Goal: Transaction & Acquisition: Purchase product/service

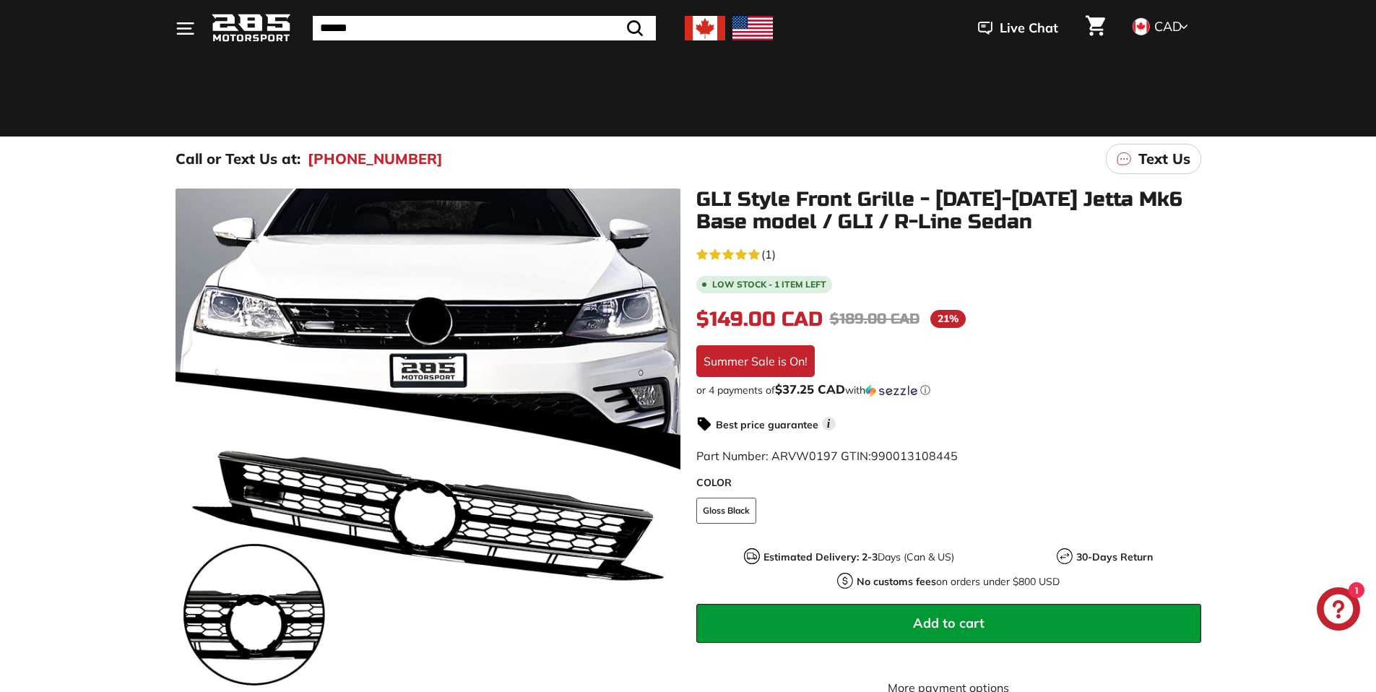
scroll to position [59, 0]
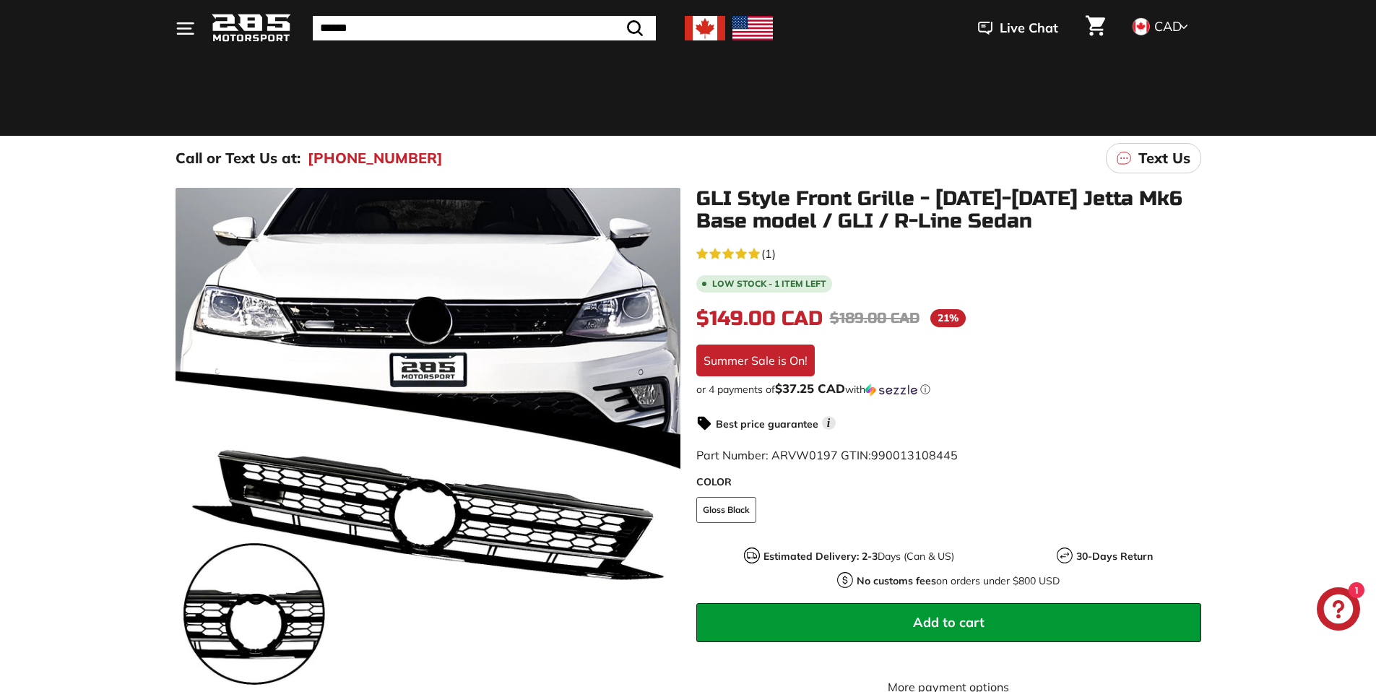
click at [699, 663] on shop-pay-wallet-button at bounding box center [697, 658] width 3 height 14
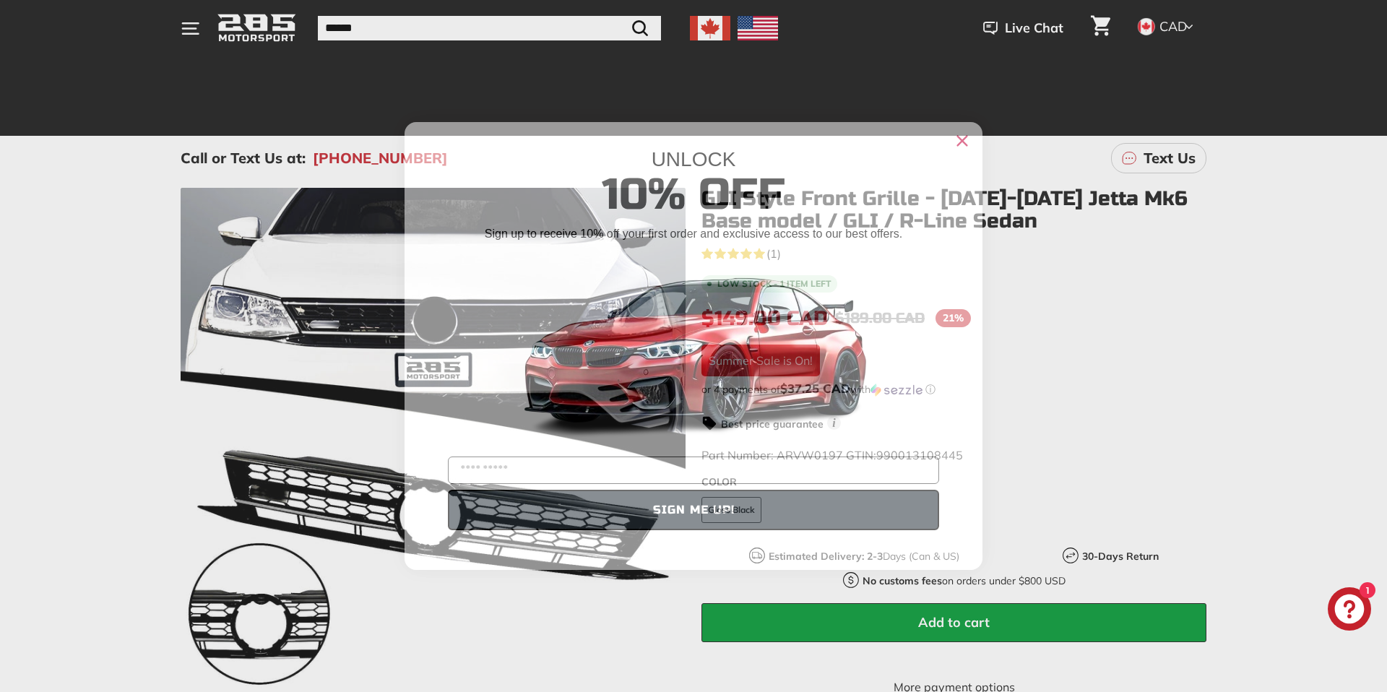
click at [954, 160] on div "UNLOCK" at bounding box center [693, 159] width 535 height 23
click at [976, 148] on div "UNLOCK" at bounding box center [694, 159] width 578 height 23
click at [975, 142] on div "UNLOCK 10% Off Sign up to receive 10% off your first order and exclusive access…" at bounding box center [694, 338] width 578 height 433
click at [967, 146] on circle "Close dialog" at bounding box center [962, 141] width 22 height 22
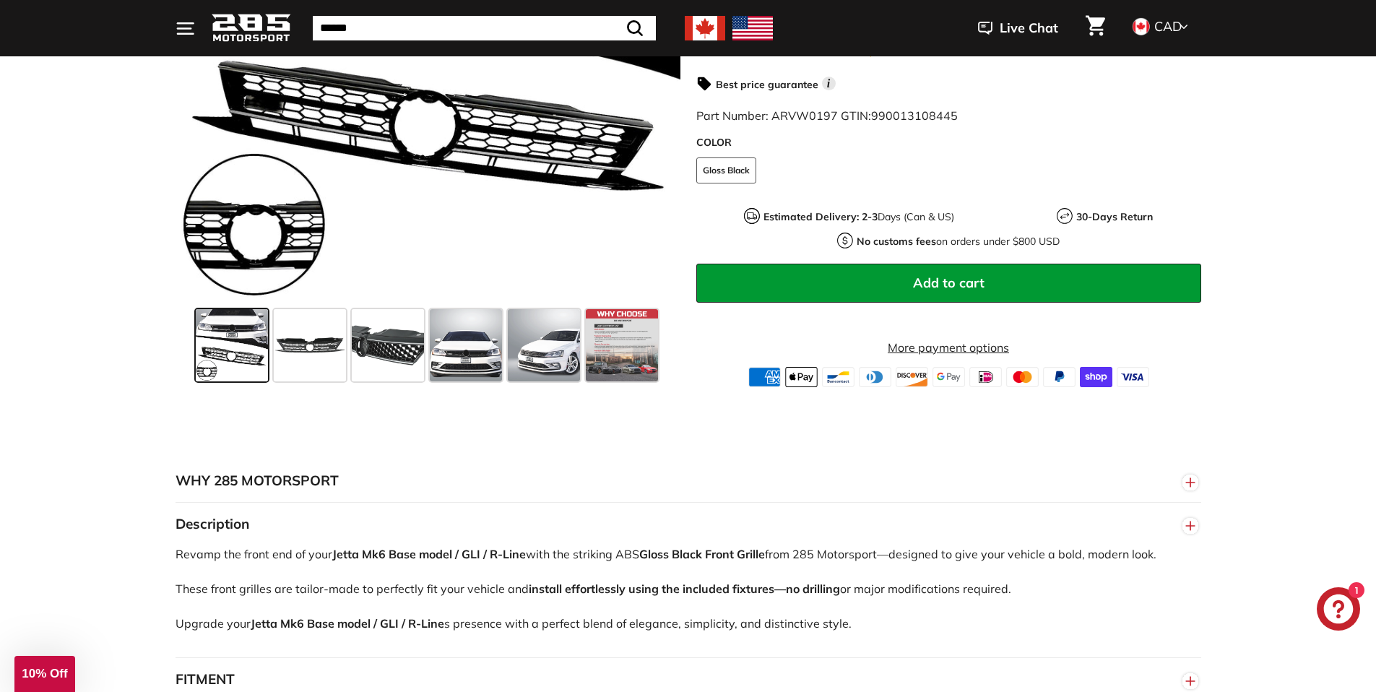
scroll to position [336, 0]
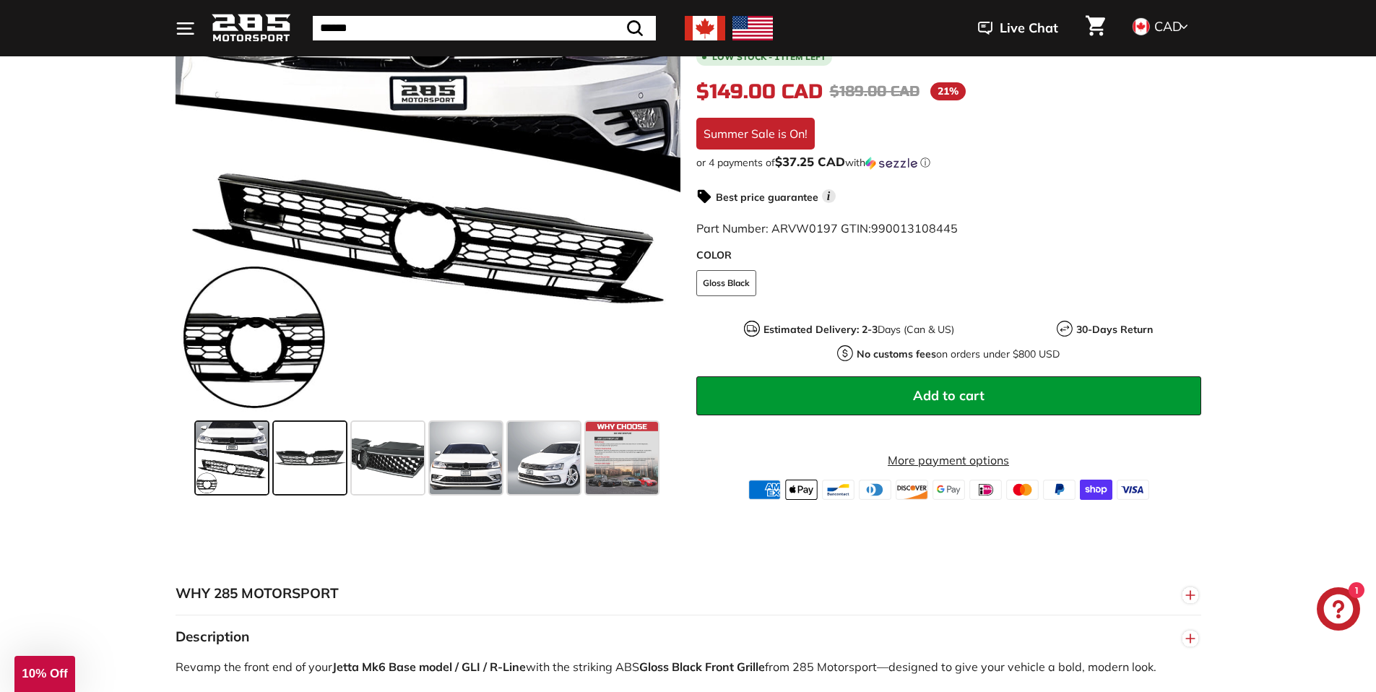
click at [282, 493] on span at bounding box center [310, 458] width 72 height 72
click at [301, 487] on span at bounding box center [310, 458] width 72 height 72
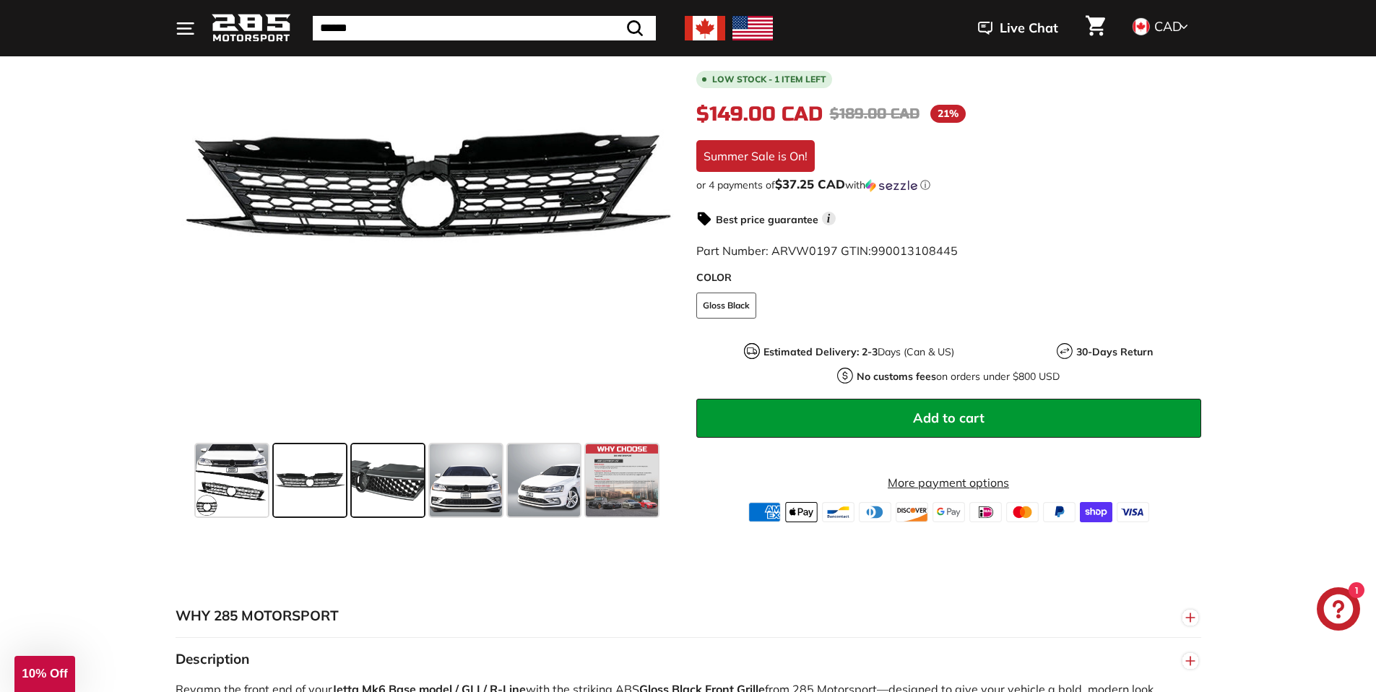
scroll to position [313, 0]
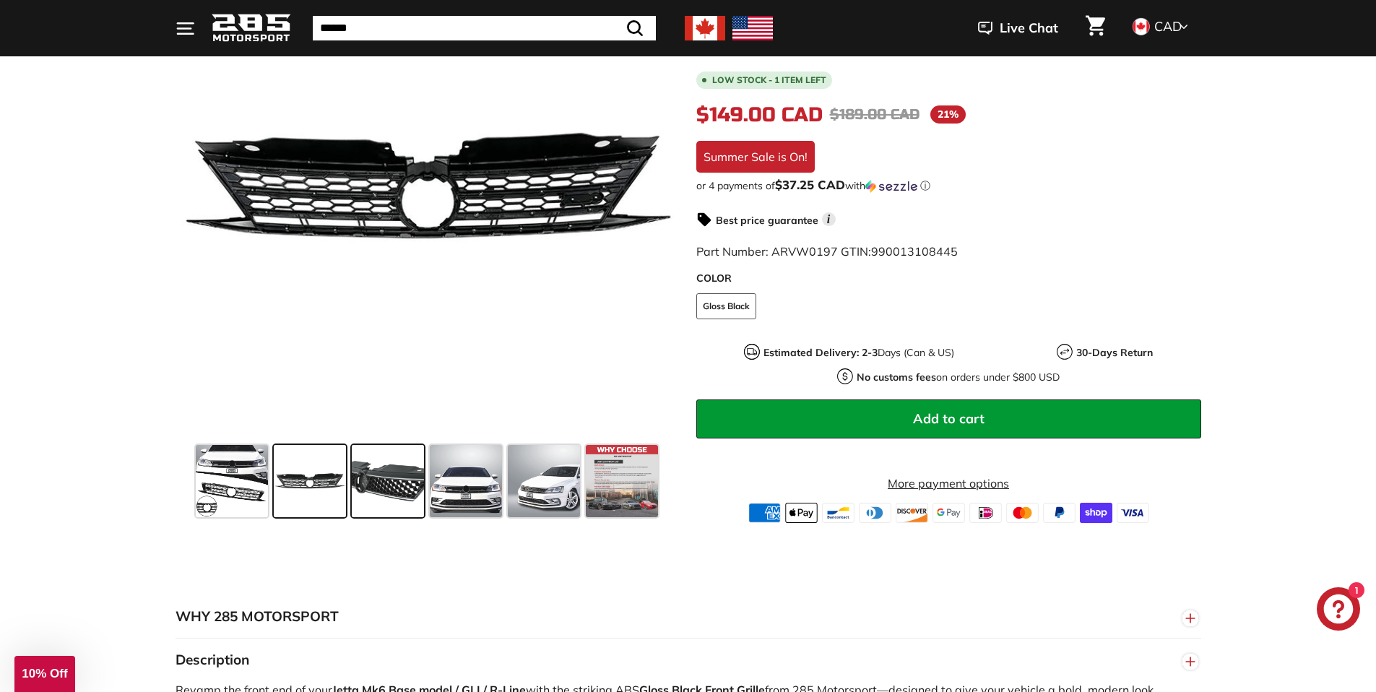
click at [367, 508] on span at bounding box center [388, 481] width 72 height 72
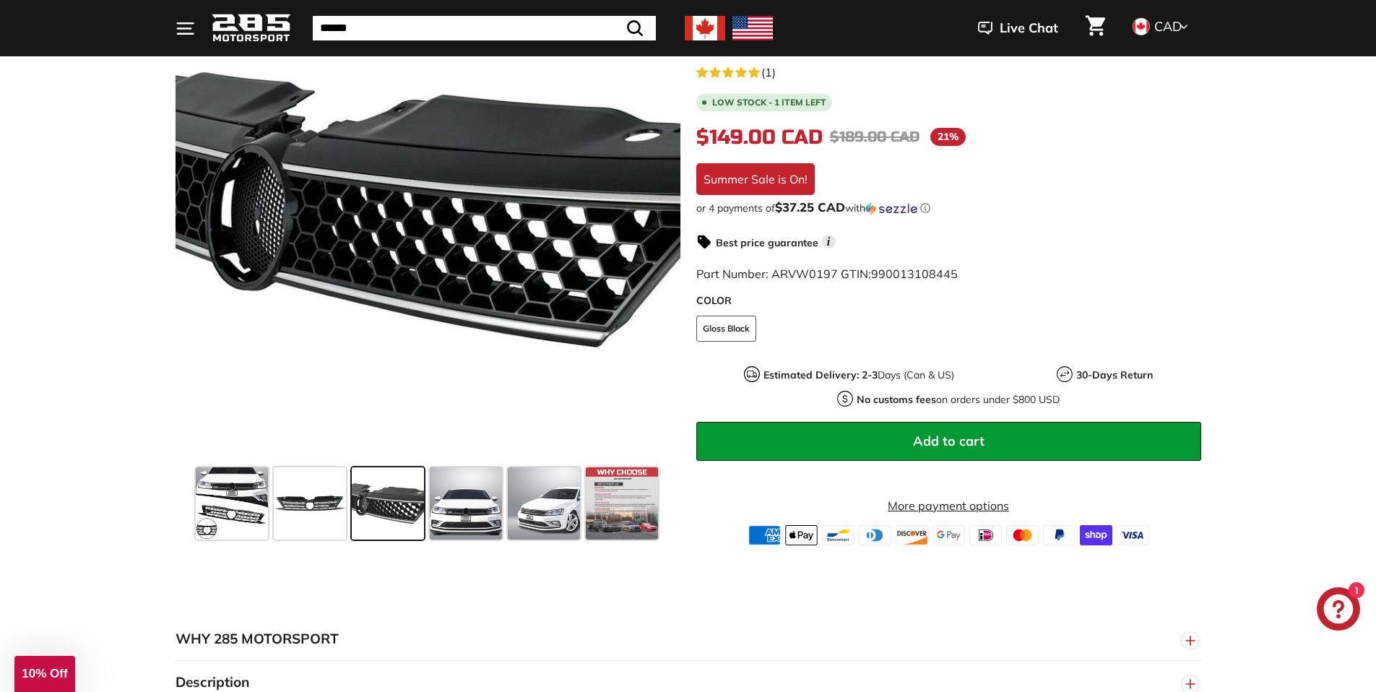
scroll to position [271, 0]
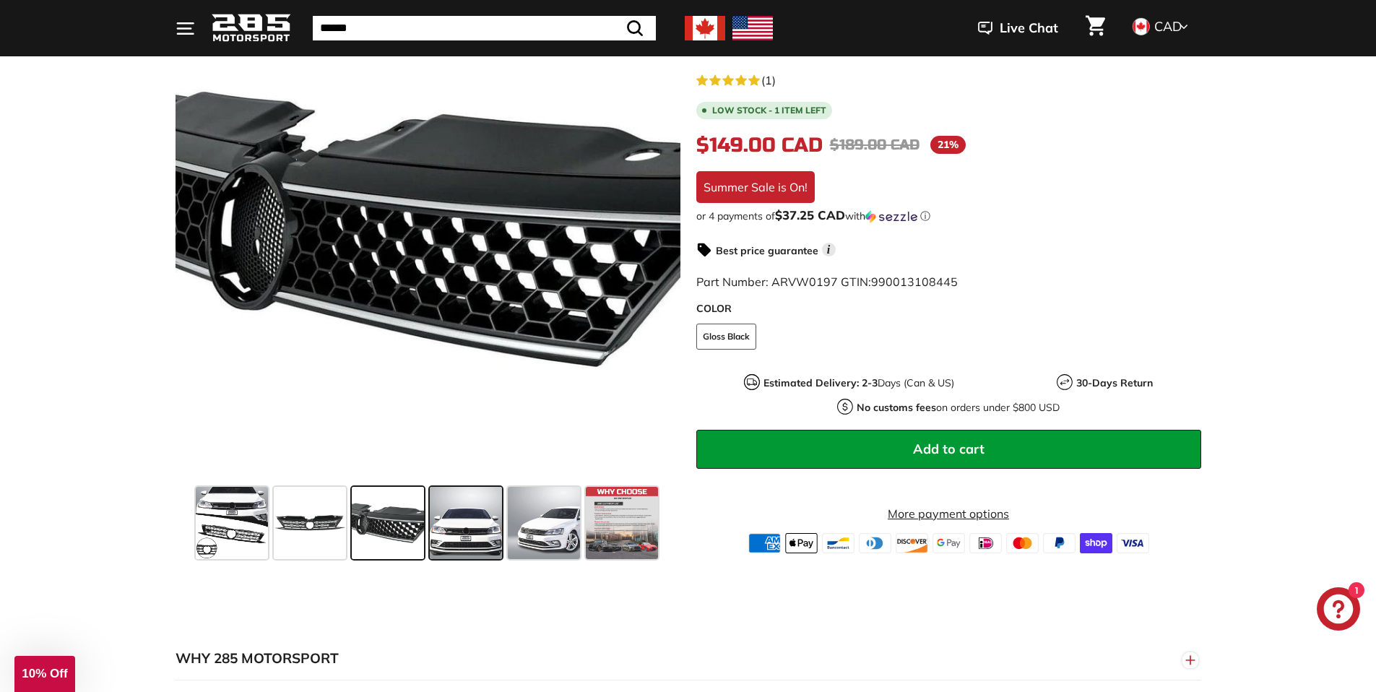
click at [472, 533] on span at bounding box center [466, 523] width 72 height 72
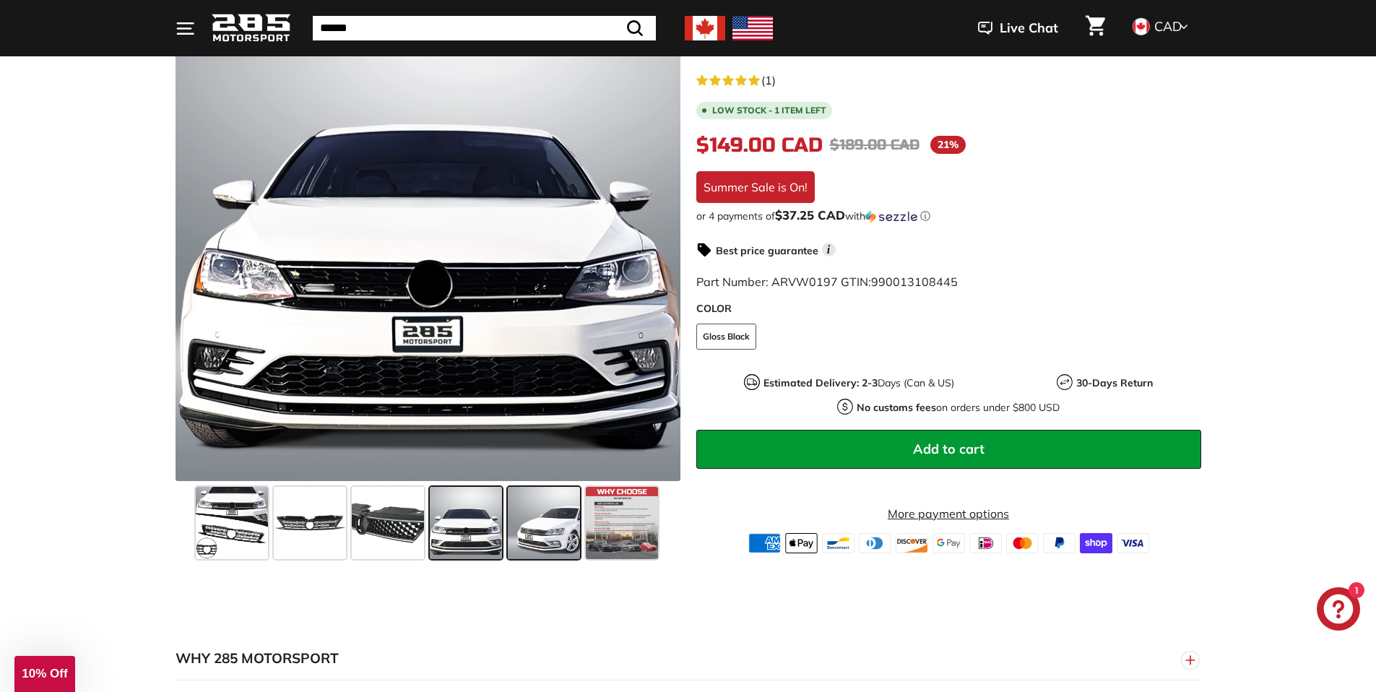
click at [540, 529] on span at bounding box center [544, 523] width 72 height 72
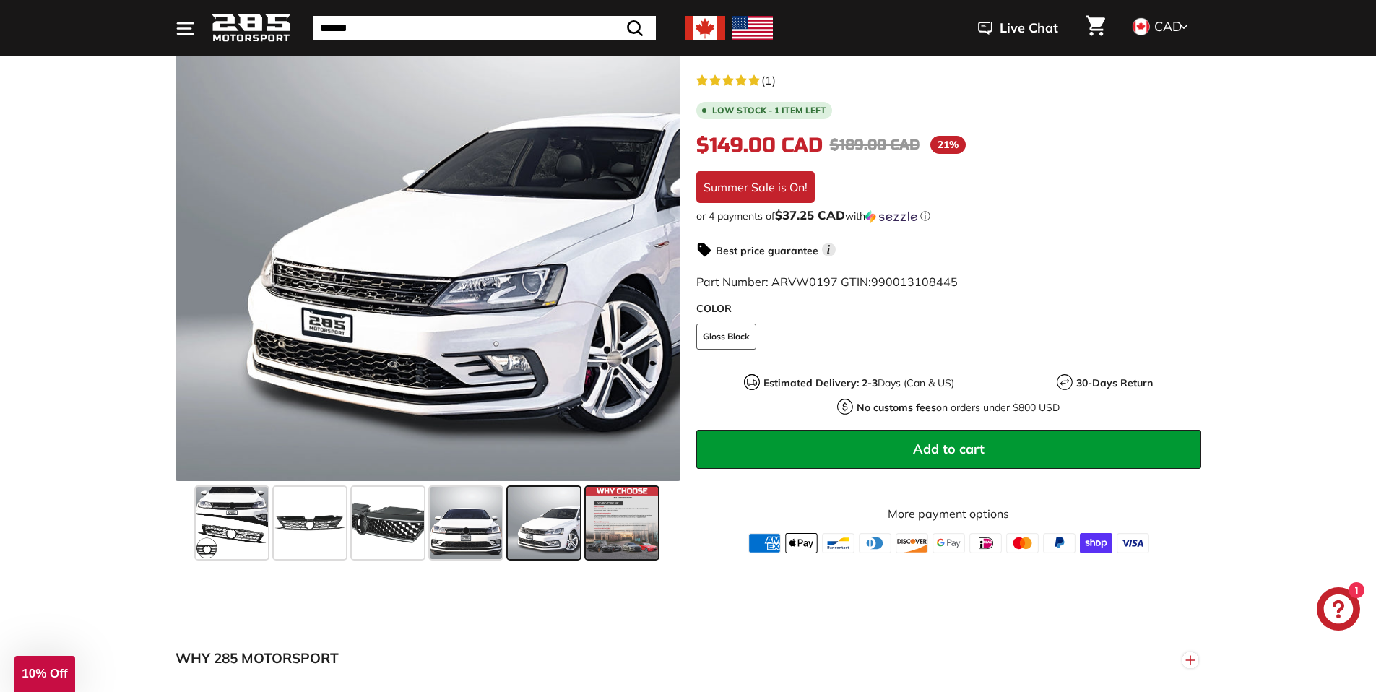
click at [610, 529] on span at bounding box center [622, 523] width 72 height 72
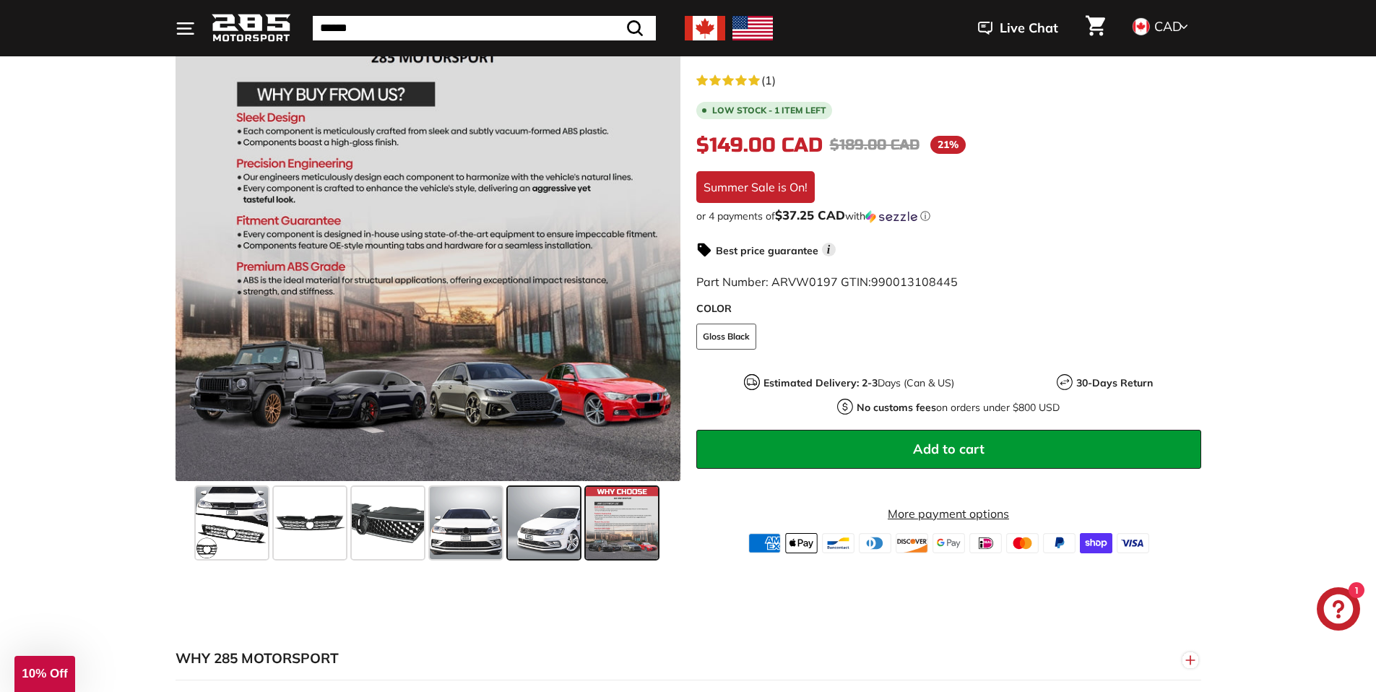
click at [576, 535] on span at bounding box center [544, 523] width 72 height 72
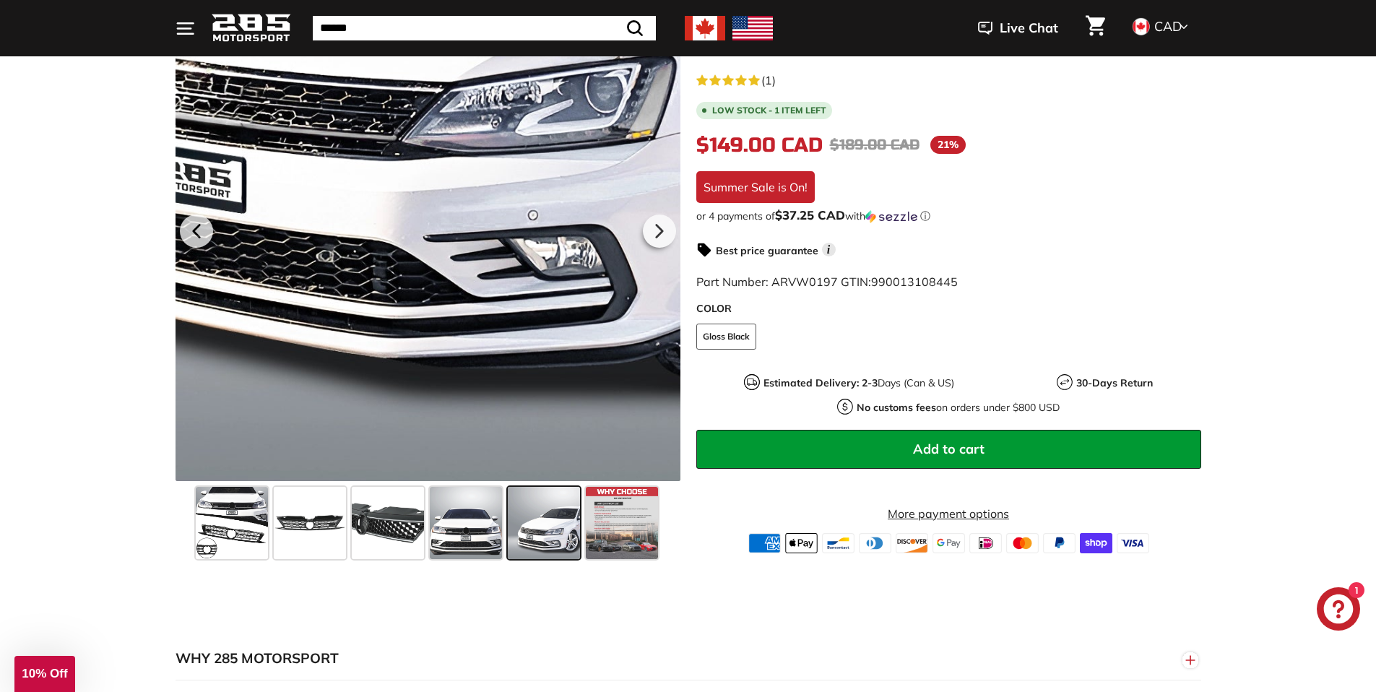
click at [459, 472] on div at bounding box center [428, 228] width 505 height 505
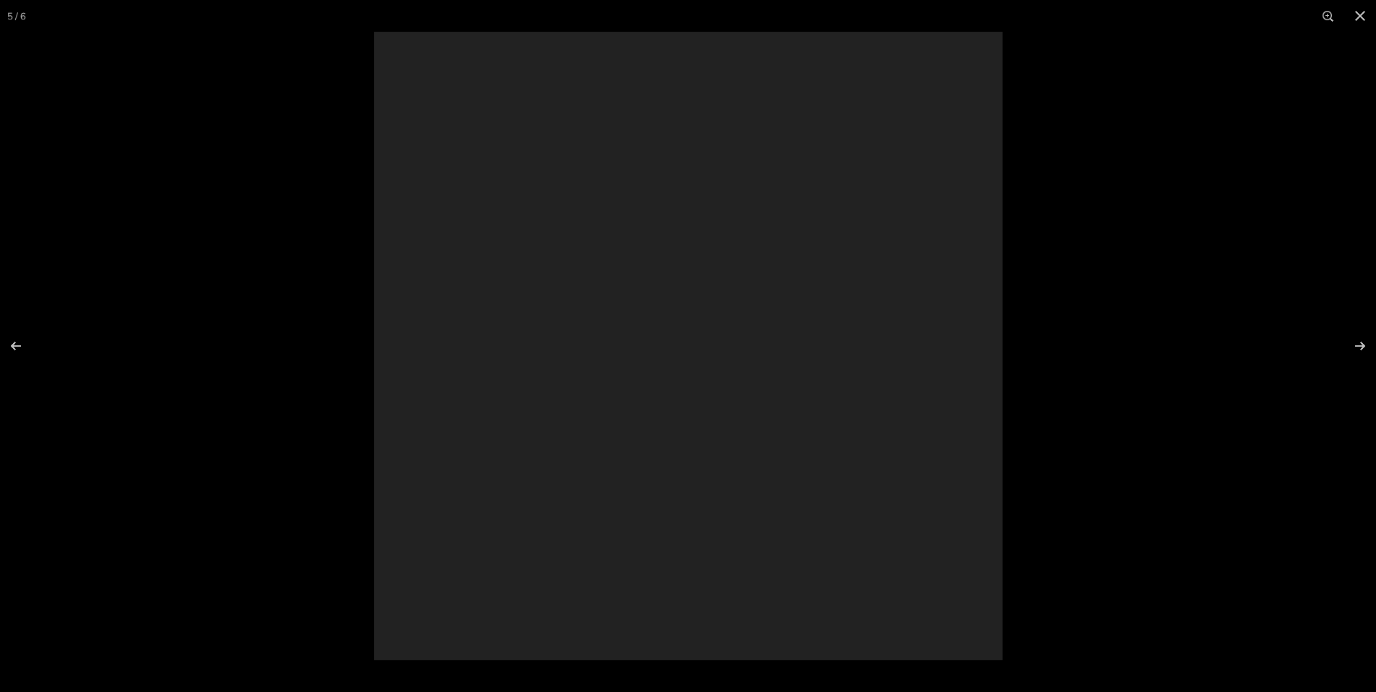
click at [424, 511] on div at bounding box center [1062, 378] width 1376 height 692
